Goal: Task Accomplishment & Management: Use online tool/utility

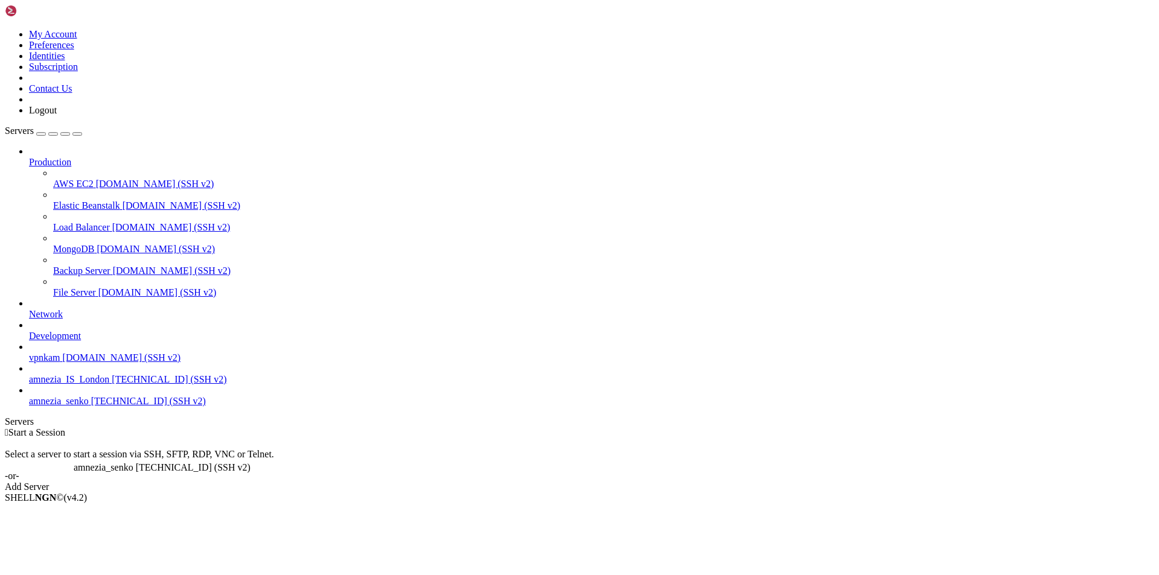
drag, startPoint x: 76, startPoint y: 420, endPoint x: 71, endPoint y: 457, distance: 37.2
click at [71, 407] on div "Production AWS EC2 [DOMAIN_NAME] (SSH v2) Elastic Beanstalk [DOMAIN_NAME] (SSH …" at bounding box center [580, 276] width 1150 height 261
click at [44, 406] on span "amnezia_senko" at bounding box center [59, 401] width 60 height 10
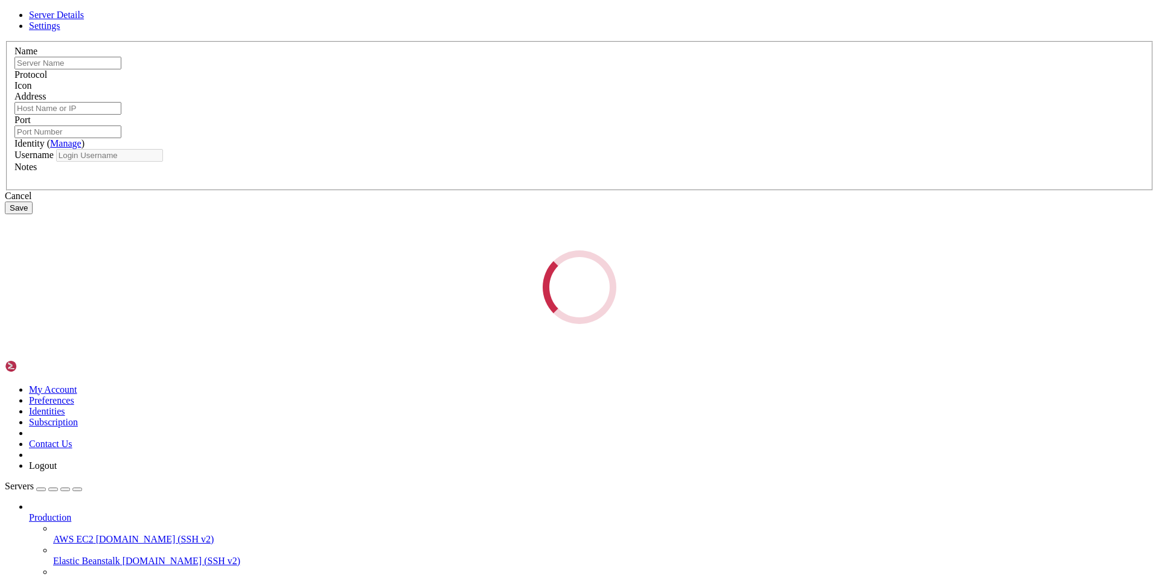
type input "amnezia_senko"
type input "[TECHNICAL_ID]"
type input "22"
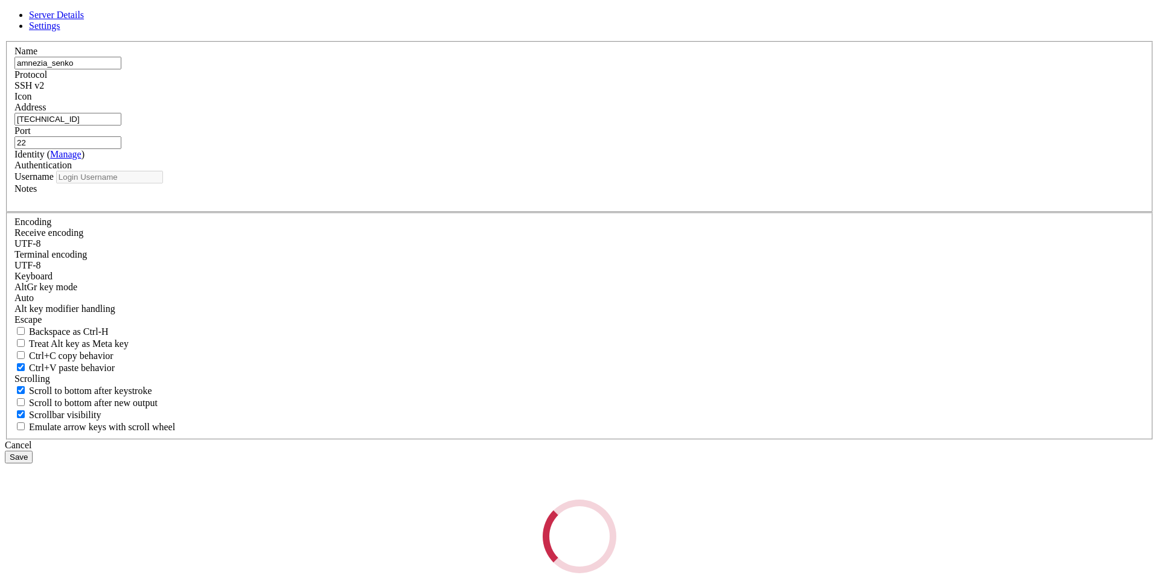
type input "root"
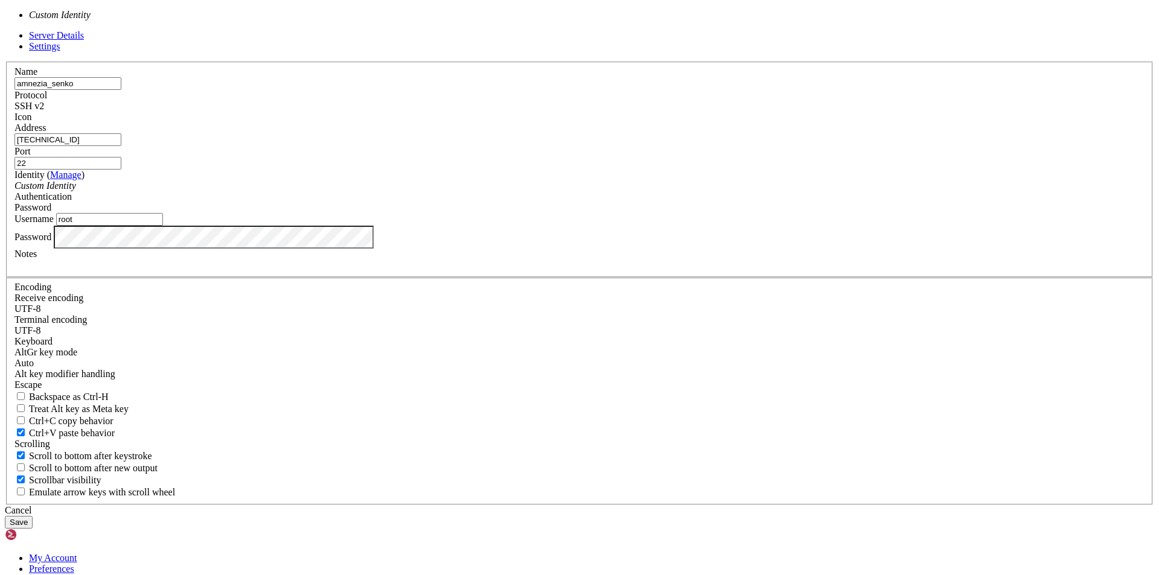
click at [598, 191] on div "Custom Identity" at bounding box center [579, 186] width 1130 height 11
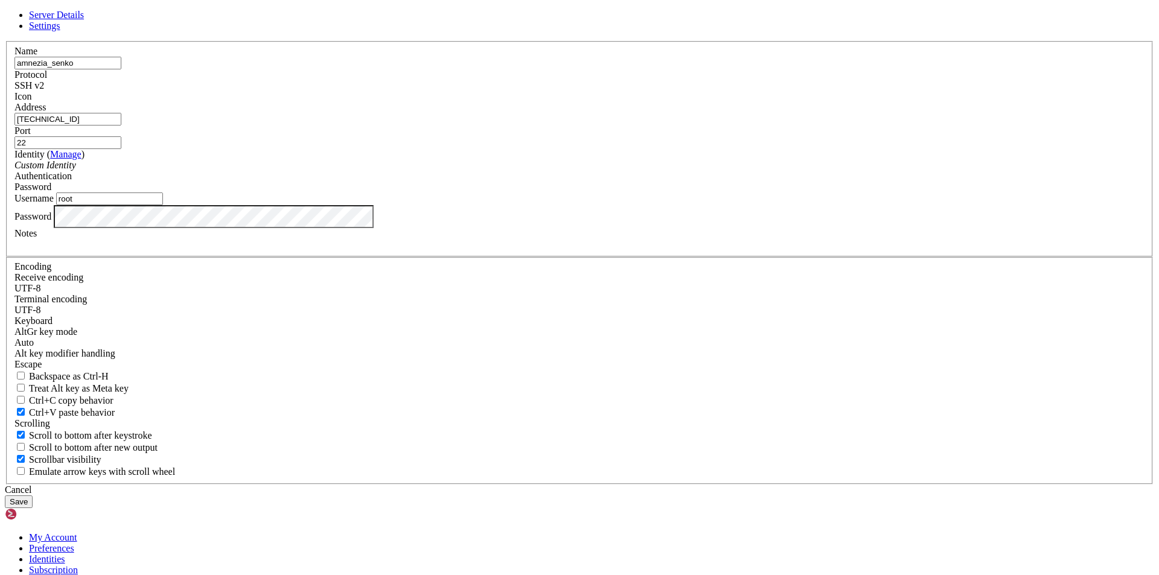
click at [595, 171] on div "Custom Identity" at bounding box center [579, 165] width 1130 height 11
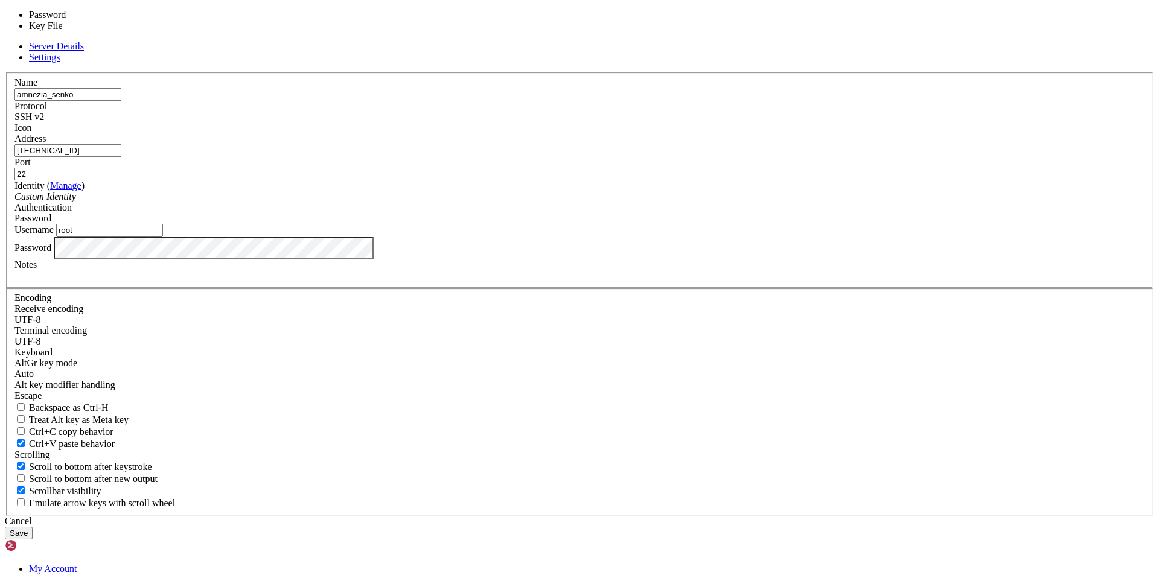
click at [728, 224] on div "Password" at bounding box center [579, 218] width 1130 height 11
click at [830, 263] on div "Server Details Settings Name amnezia_senko Protocol SSH v2 Icon" at bounding box center [580, 290] width 1150 height 499
click at [728, 224] on div "Password" at bounding box center [579, 218] width 1130 height 11
click at [866, 270] on div "Server Details Settings Name amnezia_senko Protocol SSH v2 Icon" at bounding box center [580, 290] width 1150 height 499
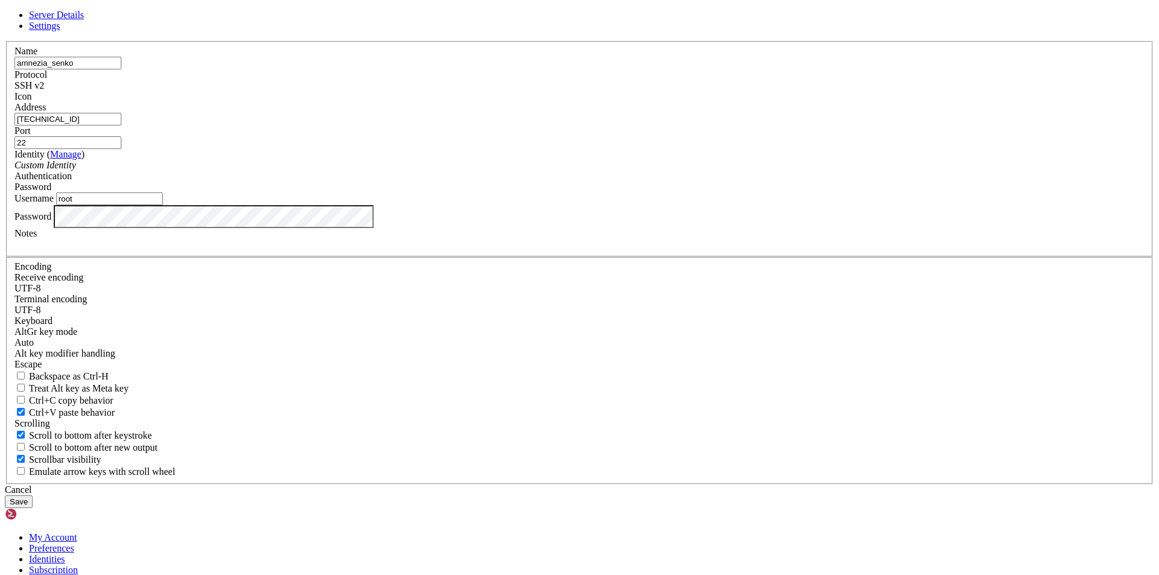
click at [60, 31] on span "Settings" at bounding box center [44, 26] width 31 height 10
drag, startPoint x: 438, startPoint y: 121, endPoint x: 674, endPoint y: 123, distance: 236.1
click at [84, 20] on span "Server Details" at bounding box center [56, 15] width 55 height 10
click at [5, 41] on icon at bounding box center [5, 41] width 0 height 0
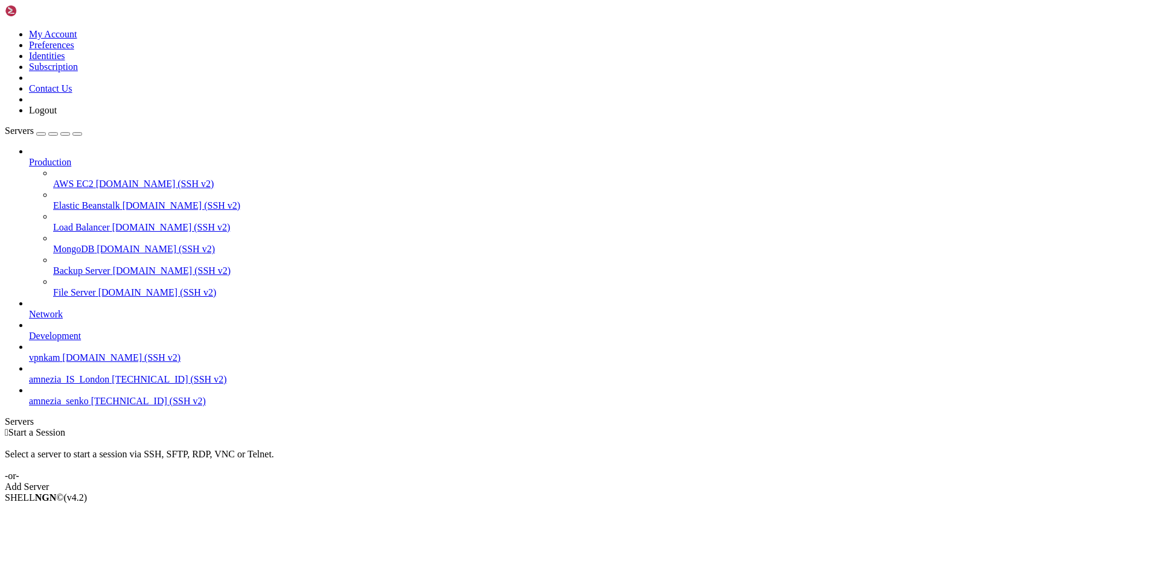
drag, startPoint x: 1128, startPoint y: 247, endPoint x: 668, endPoint y: 303, distance: 464.1
click at [1128, 427] on div " Start a Session Select a server to start a session via SSH, SFTP, RDP, VNC or…" at bounding box center [580, 459] width 1150 height 65
click at [91, 406] on span "[TECHNICAL_ID] (SSH v2)" at bounding box center [148, 401] width 115 height 10
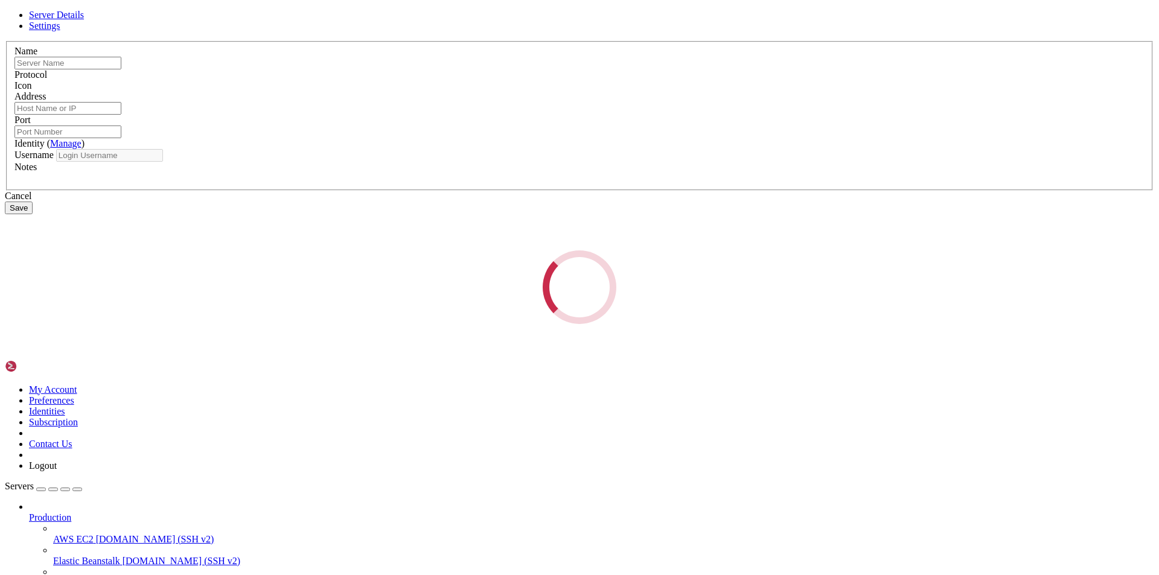
type input "amnezia_senko"
type input "[TECHNICAL_ID]"
type input "22"
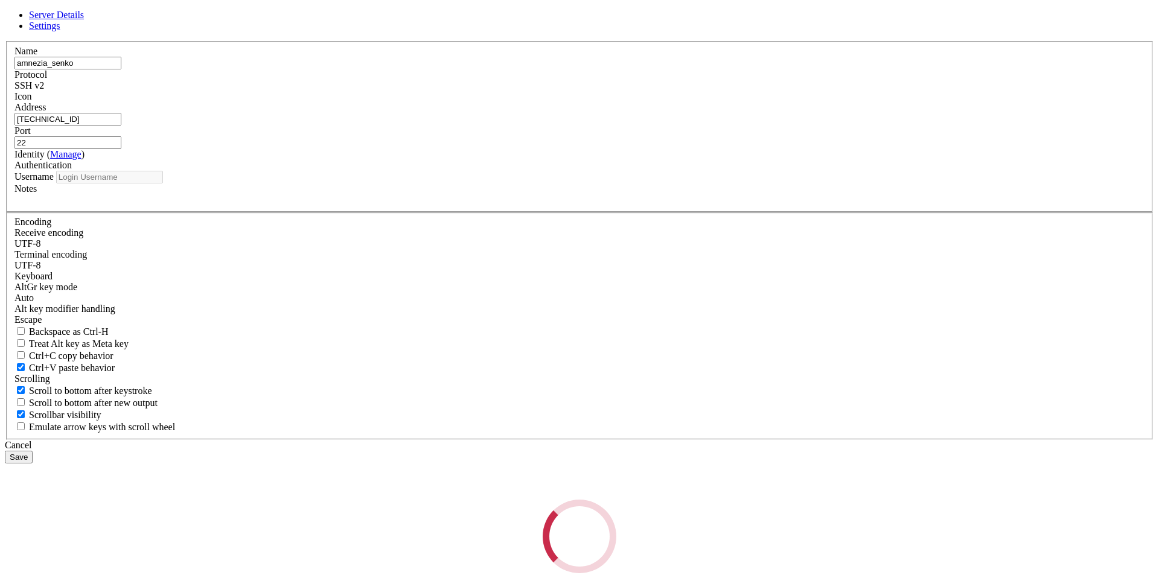
type input "root"
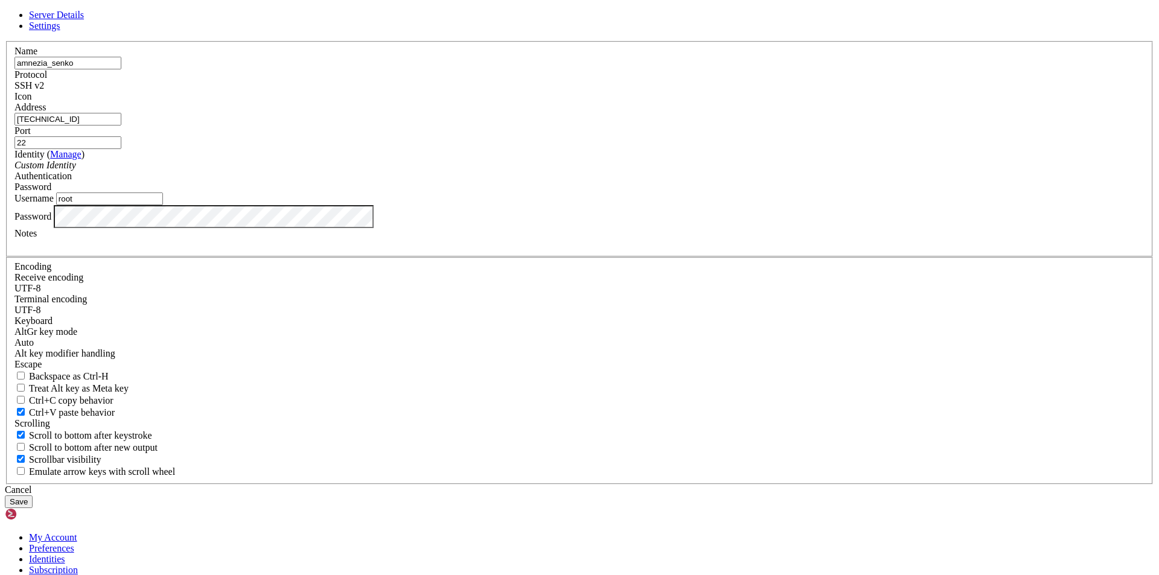
drag, startPoint x: 494, startPoint y: 226, endPoint x: 255, endPoint y: 224, distance: 239.7
click at [255, 224] on div "Server Details Settings Name amnezia_senko Protocol SSH v2 Icon" at bounding box center [580, 259] width 1150 height 499
paste input "[URL][TECHNICAL_ID]"
drag, startPoint x: 456, startPoint y: 217, endPoint x: 359, endPoint y: 225, distance: 98.1
click at [359, 225] on div "Server Details Settings Name amnezia_senko Protocol SSH v2 Icon" at bounding box center [580, 259] width 1150 height 499
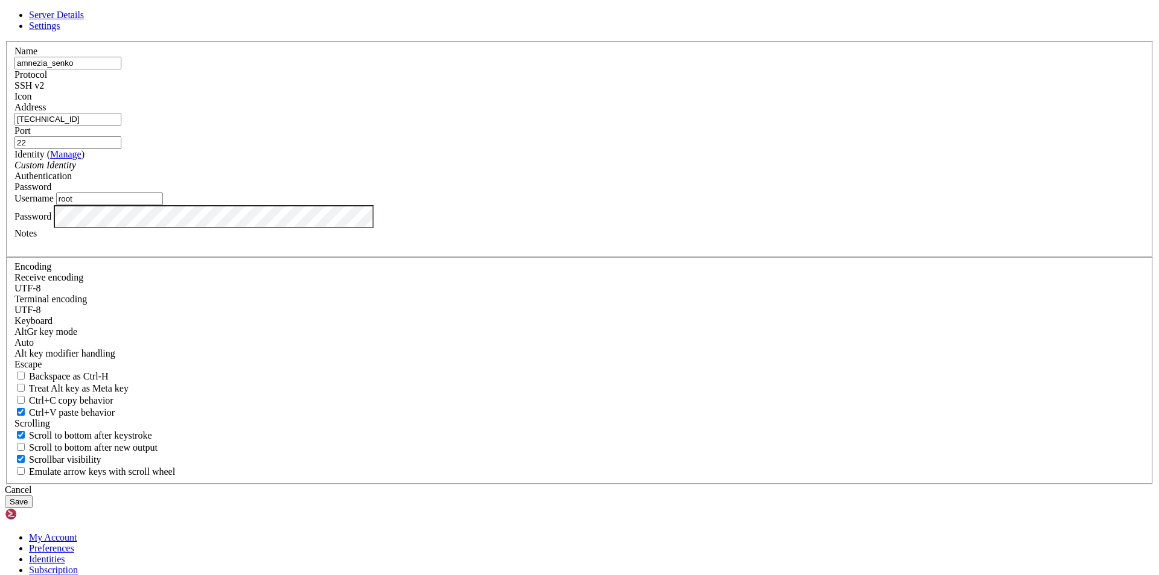
type input "[TECHNICAL_ID]"
click at [33, 496] on button "Save" at bounding box center [19, 502] width 28 height 13
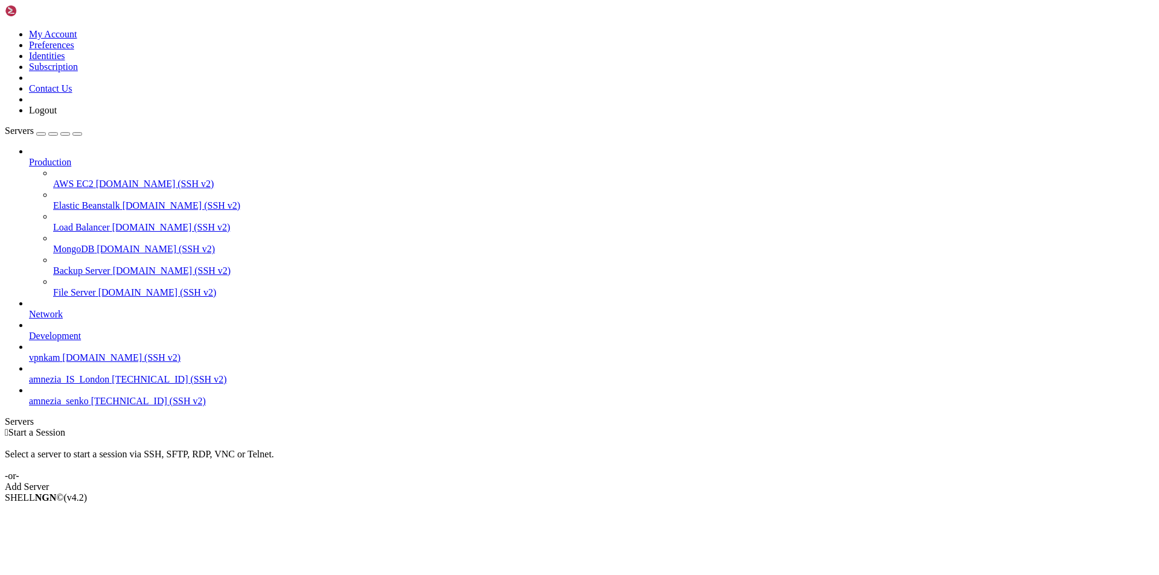
click at [683, 482] on link "Add Server" at bounding box center [580, 487] width 1150 height 11
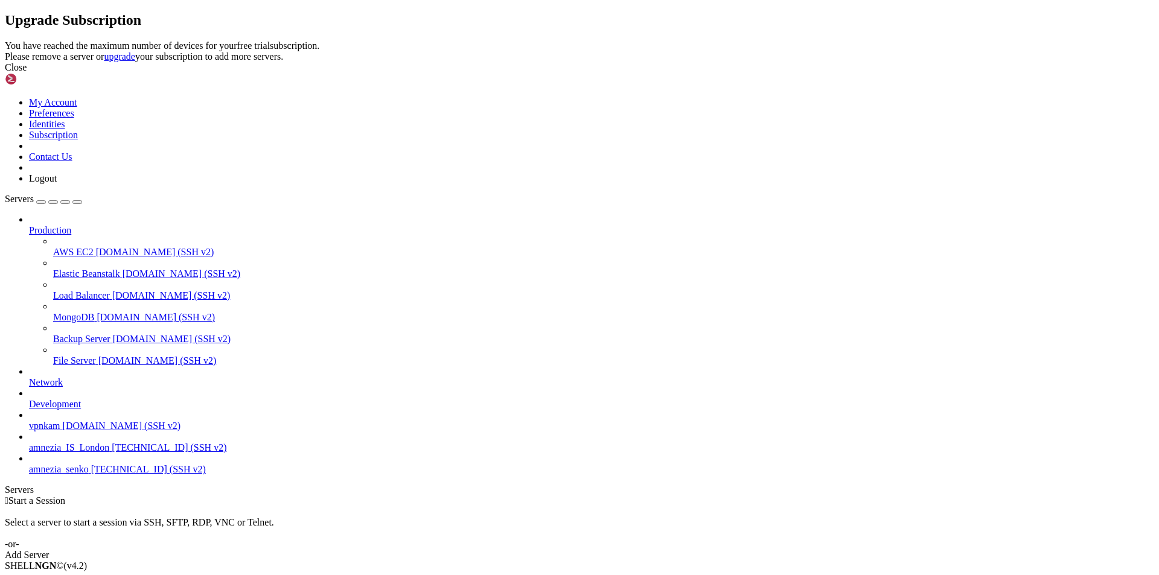
click at [5, 40] on icon at bounding box center [5, 40] width 0 height 0
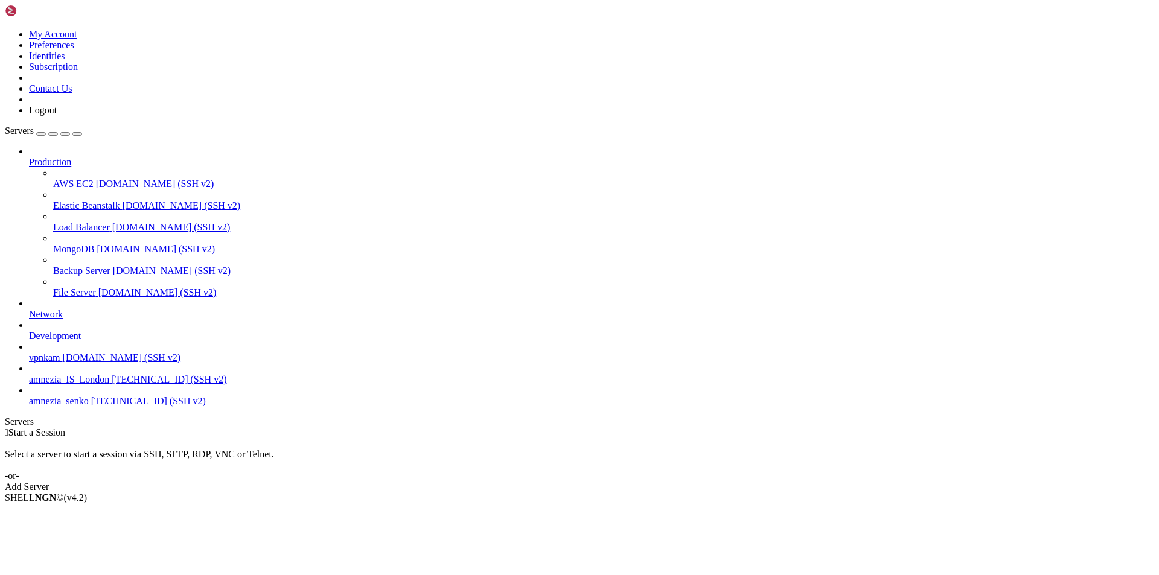
click at [70, 406] on span "amnezia_senko" at bounding box center [59, 401] width 60 height 10
click at [88, 406] on span "amnezia_senko" at bounding box center [59, 401] width 60 height 10
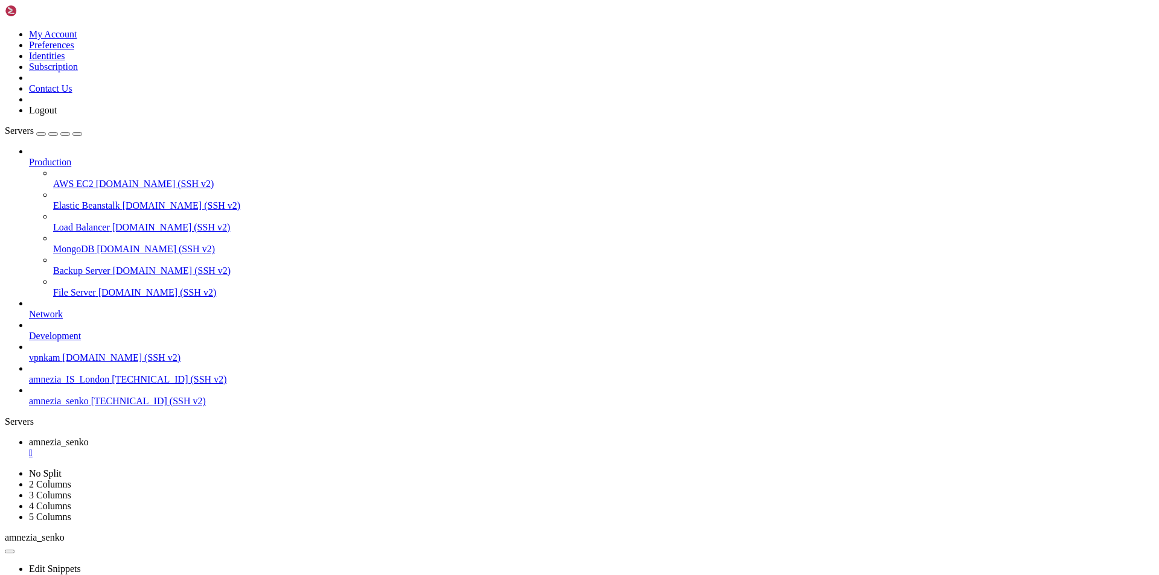
drag, startPoint x: 53, startPoint y: 824, endPoint x: 373, endPoint y: 827, distance: 320.0
copy x-row ""clientId": "wD3JyCh3k0/qN/i8UshjabiBVJ2oFgRlFQowQmVPimE=","
